Goal: Transaction & Acquisition: Purchase product/service

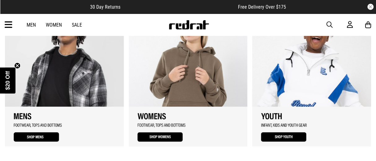
scroll to position [360, 0]
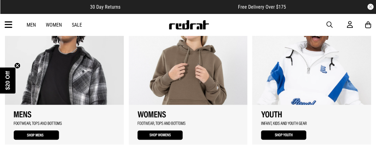
click at [35, 132] on link "1 / 3" at bounding box center [64, 74] width 119 height 139
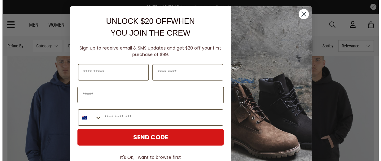
scroll to position [1571, 0]
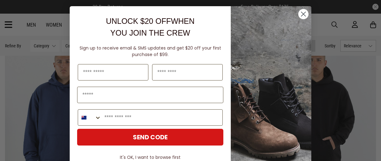
click at [302, 14] on circle "Close dialog" at bounding box center [303, 14] width 10 height 10
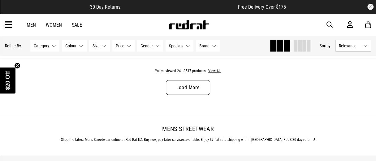
scroll to position [1748, 0]
click at [205, 86] on link "Load More" at bounding box center [188, 87] width 44 height 15
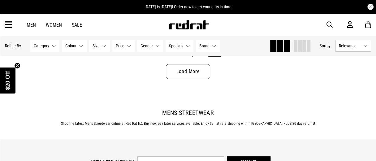
scroll to position [3440, 0]
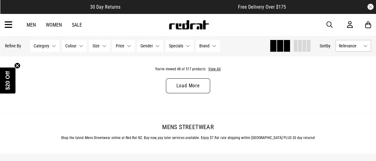
click at [190, 90] on link "Load More" at bounding box center [188, 85] width 44 height 15
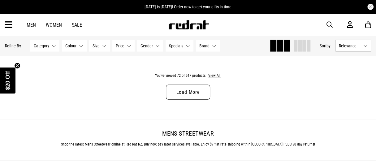
scroll to position [5124, 0]
click at [172, 97] on link "Load More" at bounding box center [188, 92] width 44 height 15
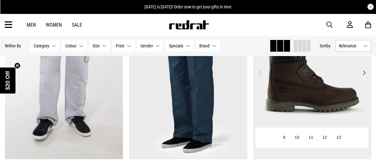
scroll to position [5607, 0]
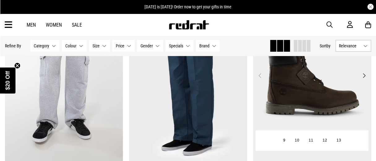
click at [284, 115] on img at bounding box center [312, 79] width 118 height 165
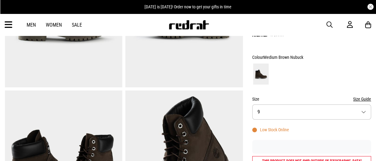
scroll to position [131, 0]
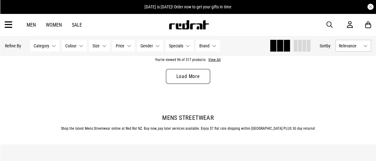
scroll to position [1790, 0]
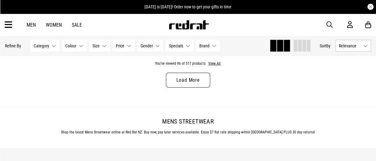
click at [178, 82] on link "Load More" at bounding box center [188, 80] width 44 height 15
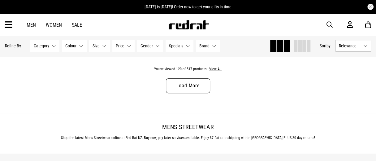
scroll to position [3473, 0]
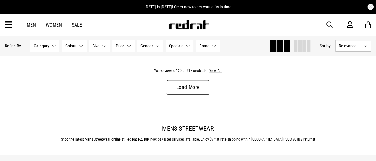
click at [178, 81] on link "Load More" at bounding box center [188, 87] width 44 height 15
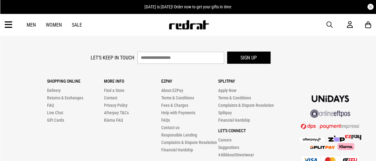
scroll to position [5285, 0]
click at [329, 21] on span "button" at bounding box center [330, 24] width 6 height 7
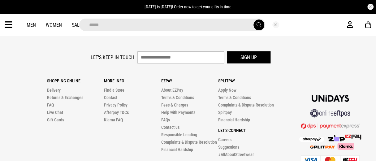
type input "*****"
click at [254, 20] on button "submit" at bounding box center [259, 25] width 11 height 11
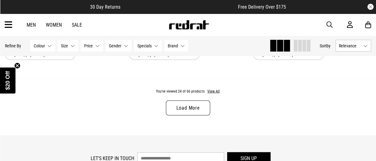
scroll to position [1720, 0]
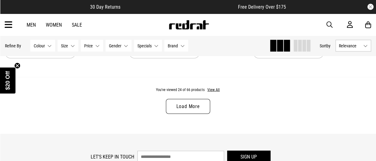
click at [194, 111] on link "Load More" at bounding box center [188, 106] width 44 height 15
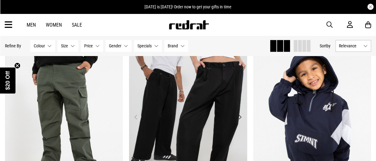
scroll to position [2605, 0]
click at [78, 113] on img at bounding box center [64, 120] width 118 height 165
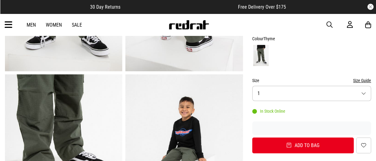
click at [300, 90] on button "Size 1" at bounding box center [311, 93] width 119 height 15
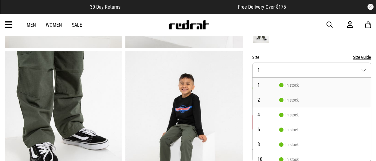
scroll to position [20, 0]
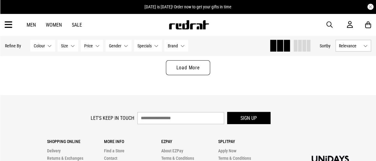
scroll to position [1724, 0]
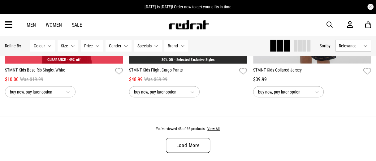
click at [188, 144] on link "Load More" at bounding box center [188, 145] width 44 height 15
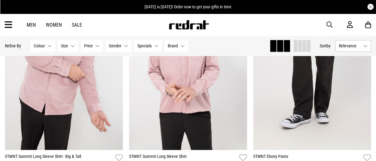
scroll to position [2675, 0]
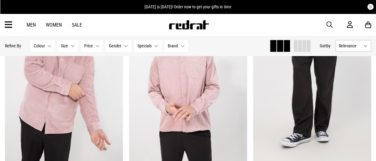
click at [332, 27] on span "button" at bounding box center [330, 24] width 6 height 7
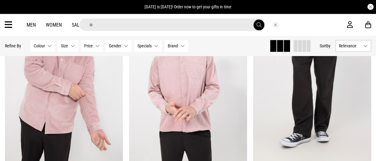
type input "**"
click at [254, 20] on button "submit" at bounding box center [259, 25] width 11 height 11
